Goal: Find contact information: Find contact information

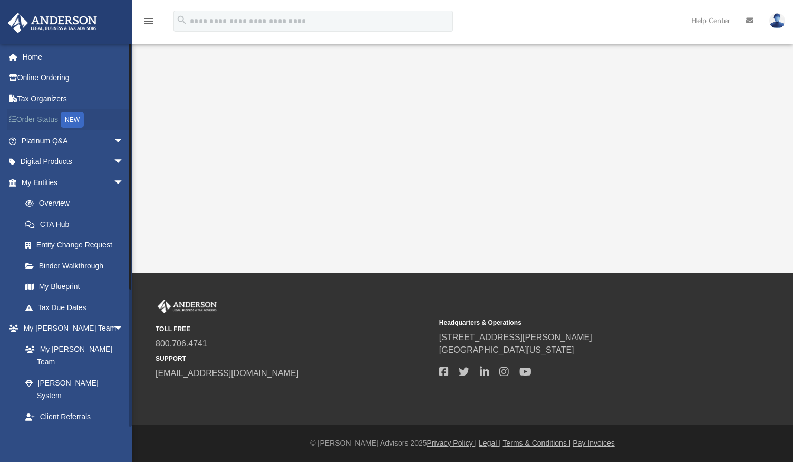
click at [44, 122] on link "Order Status NEW" at bounding box center [73, 120] width 132 height 22
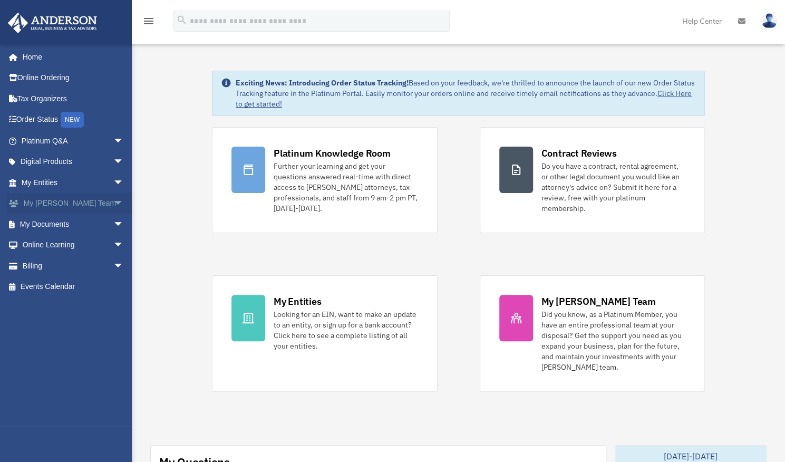
click at [46, 201] on link "My Anderson Team arrow_drop_down" at bounding box center [73, 203] width 132 height 21
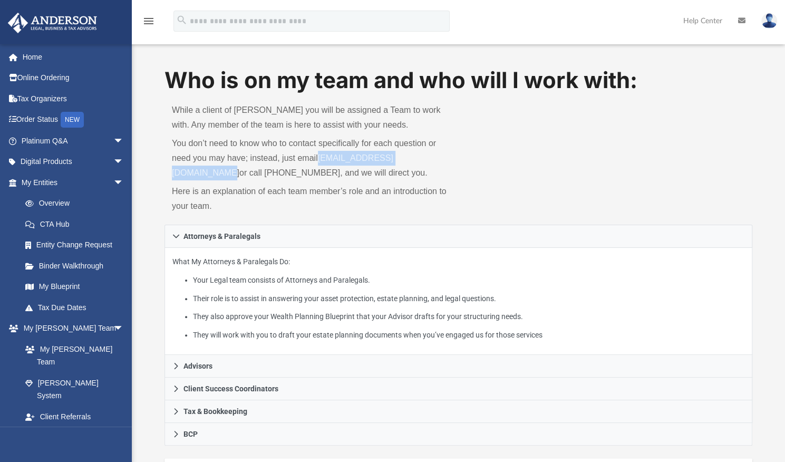
drag, startPoint x: 449, startPoint y: 159, endPoint x: 319, endPoint y: 161, distance: 130.8
click at [319, 161] on p "You don’t need to know who to contact specifically for each question or need yo…" at bounding box center [312, 158] width 280 height 44
copy p "myteam@andersonadvisors.com"
